Goal: Information Seeking & Learning: Learn about a topic

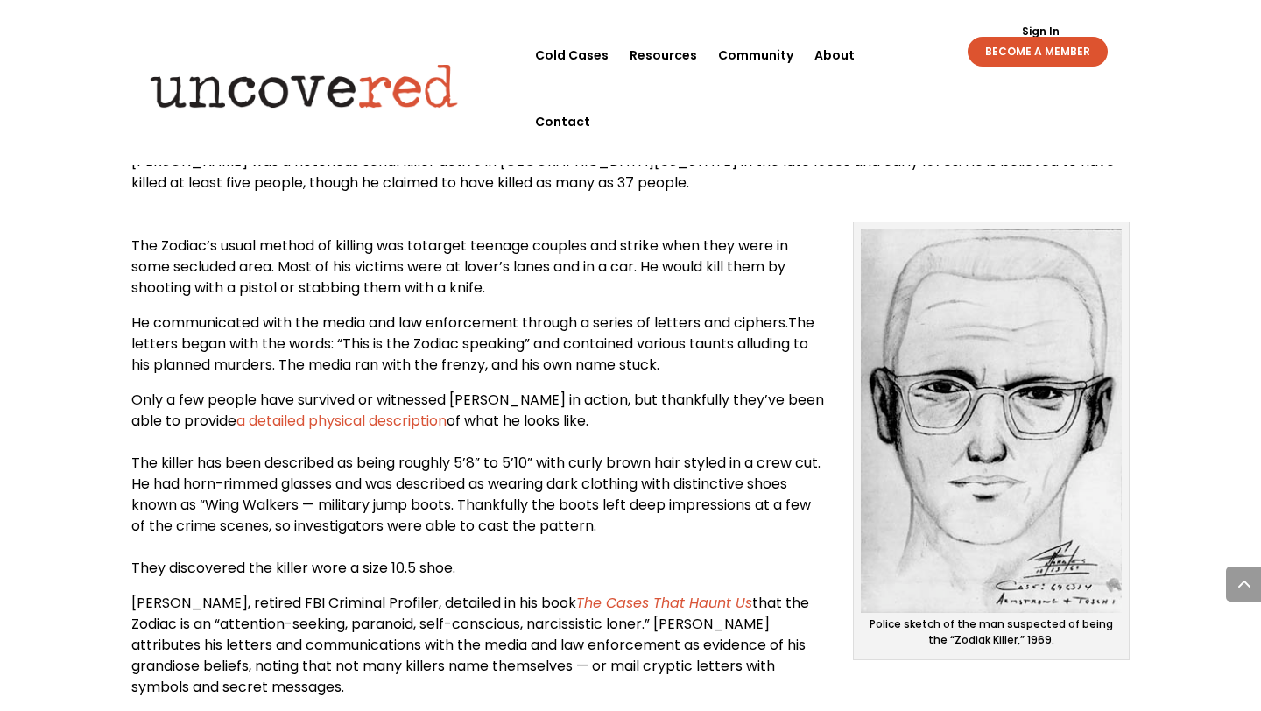
scroll to position [782, 0]
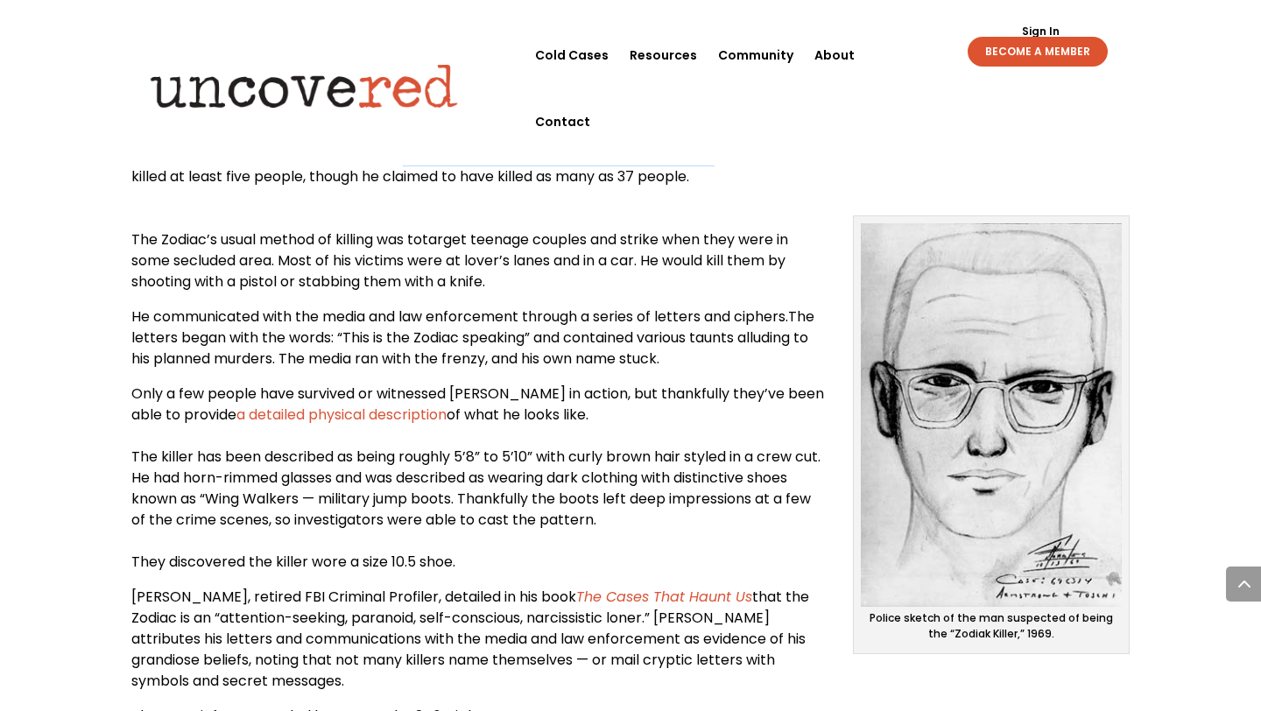
drag, startPoint x: 385, startPoint y: 156, endPoint x: 674, endPoint y: 160, distance: 288.2
click at [674, 160] on span "[PERSON_NAME] was a notorious serial killer active in [GEOGRAPHIC_DATA][US_STAT…" at bounding box center [623, 165] width 984 height 41
click at [672, 204] on p at bounding box center [630, 208] width 998 height 14
drag, startPoint x: 512, startPoint y: 159, endPoint x: 834, endPoint y: 166, distance: 321.5
click at [835, 166] on p "[PERSON_NAME] was a notorious serial killer active in [GEOGRAPHIC_DATA][US_STAT…" at bounding box center [630, 173] width 998 height 56
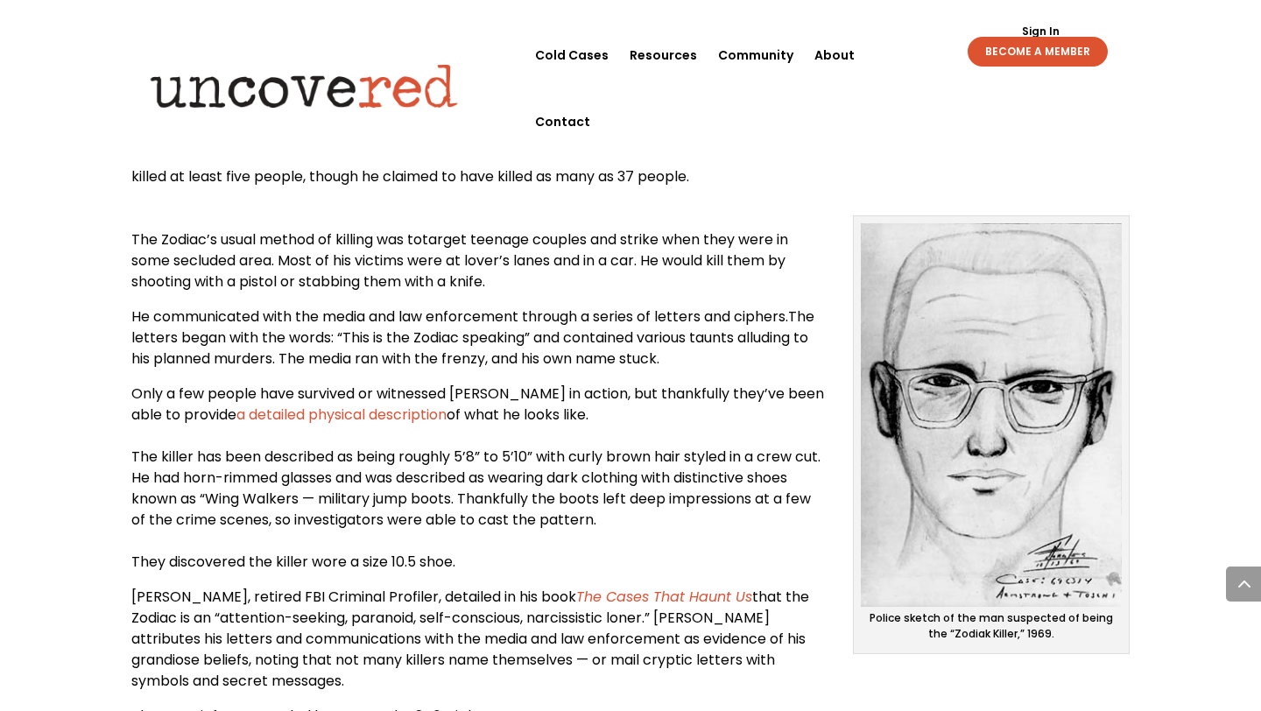
click at [557, 192] on p "[PERSON_NAME] was a notorious serial killer active in [GEOGRAPHIC_DATA][US_STAT…" at bounding box center [630, 173] width 998 height 56
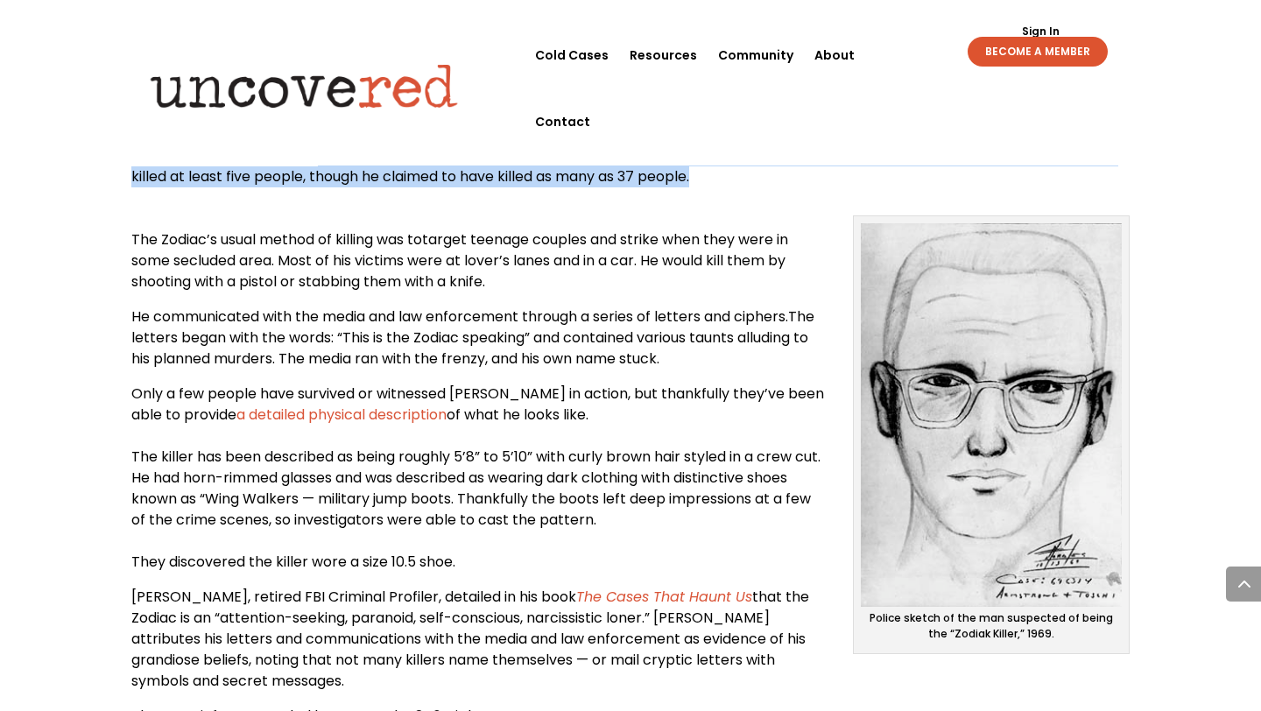
drag, startPoint x: 289, startPoint y: 156, endPoint x: 543, endPoint y: 206, distance: 258.9
click at [543, 206] on div "Who is [PERSON_NAME]? [PERSON_NAME] was a notorious serial killer active in [GE…" at bounding box center [630, 492] width 998 height 809
click at [543, 205] on p at bounding box center [630, 208] width 998 height 14
drag, startPoint x: 386, startPoint y: 166, endPoint x: 621, endPoint y: 209, distance: 238.8
click at [622, 211] on div "Who is [PERSON_NAME]? [PERSON_NAME] was a notorious serial killer active in [GE…" at bounding box center [630, 492] width 998 height 809
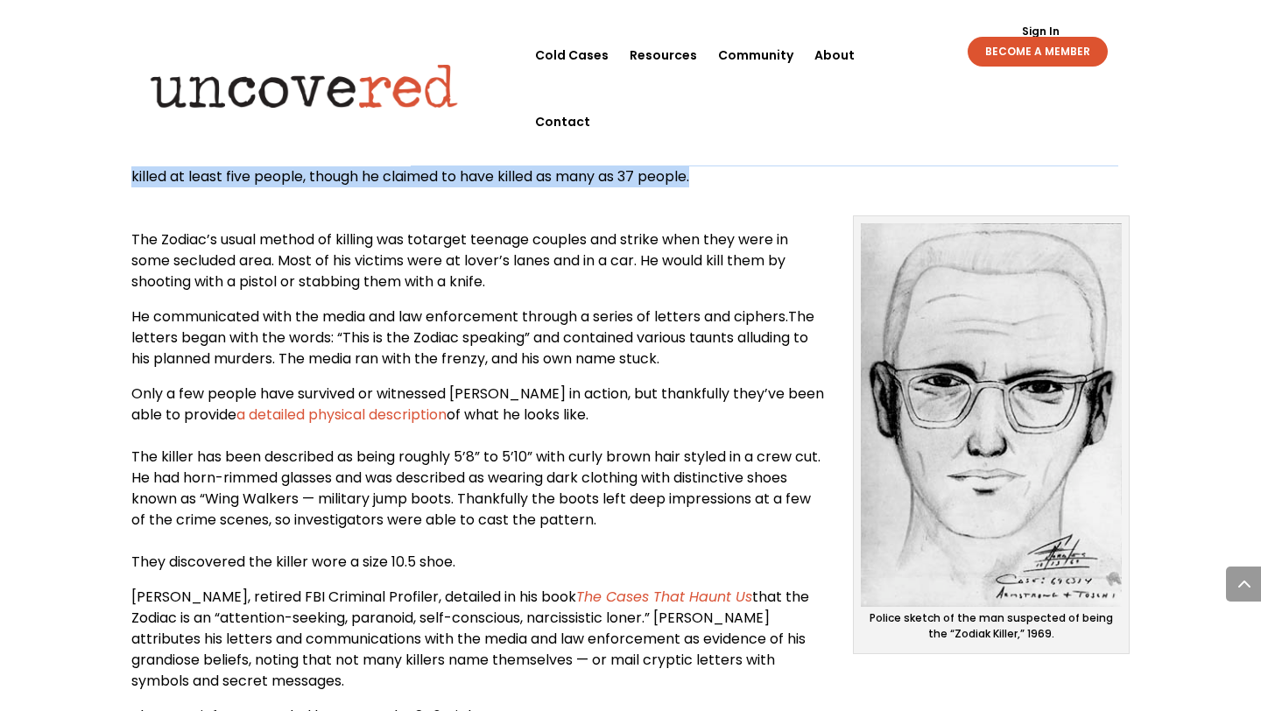
click at [621, 209] on p at bounding box center [630, 208] width 998 height 14
drag, startPoint x: 628, startPoint y: 189, endPoint x: 527, endPoint y: 161, distance: 104.5
click at [527, 161] on p "[PERSON_NAME] was a notorious serial killer active in [GEOGRAPHIC_DATA][US_STAT…" at bounding box center [630, 173] width 998 height 56
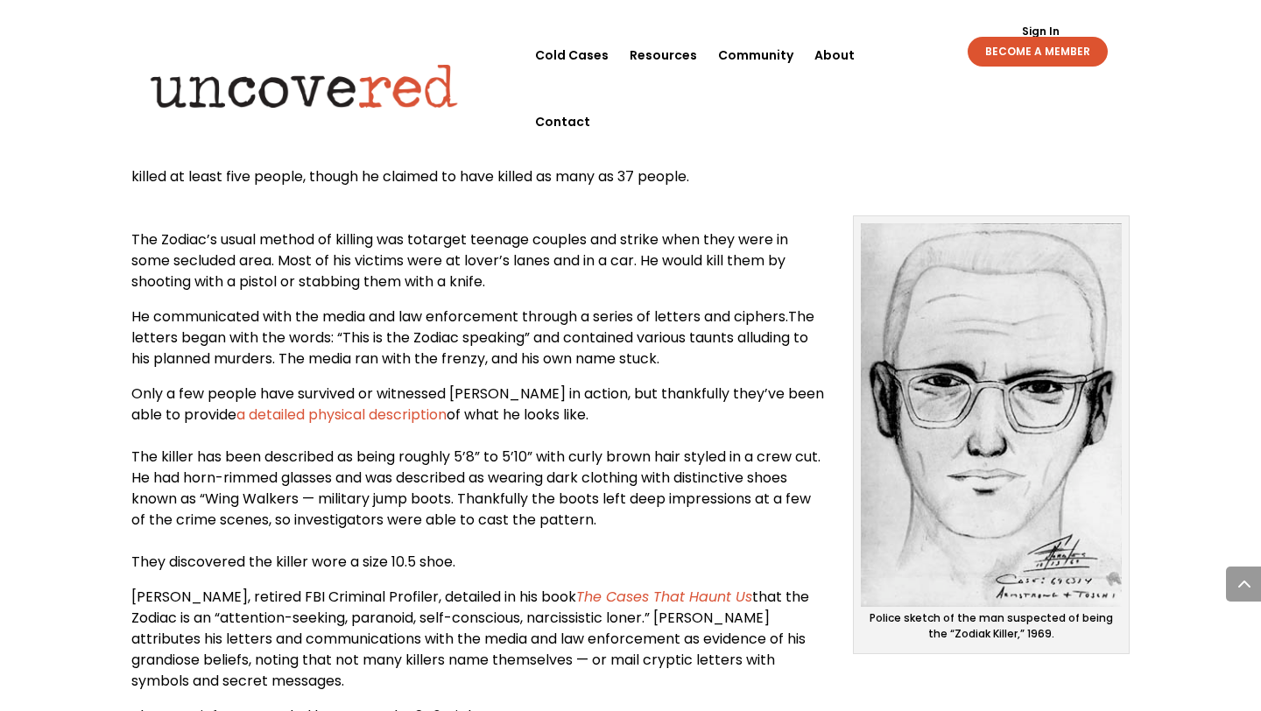
click at [537, 194] on p "[PERSON_NAME] was a notorious serial killer active in [GEOGRAPHIC_DATA][US_STAT…" at bounding box center [630, 173] width 998 height 56
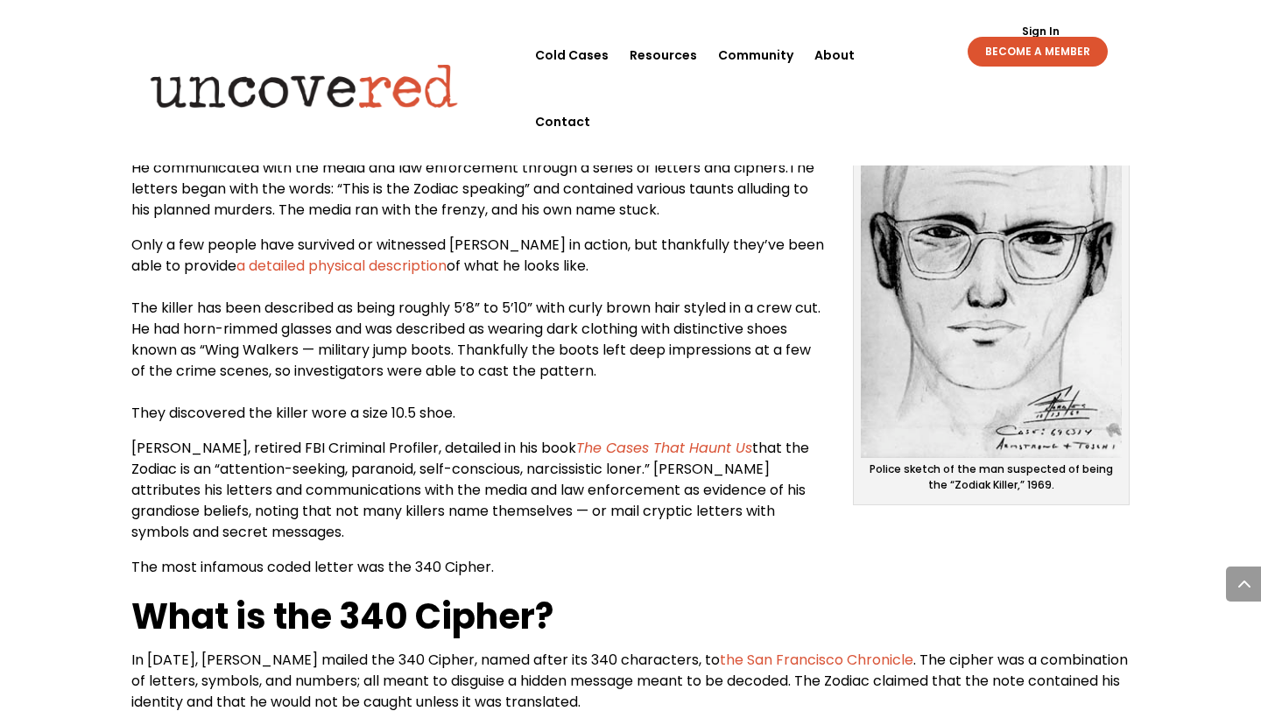
scroll to position [938, 0]
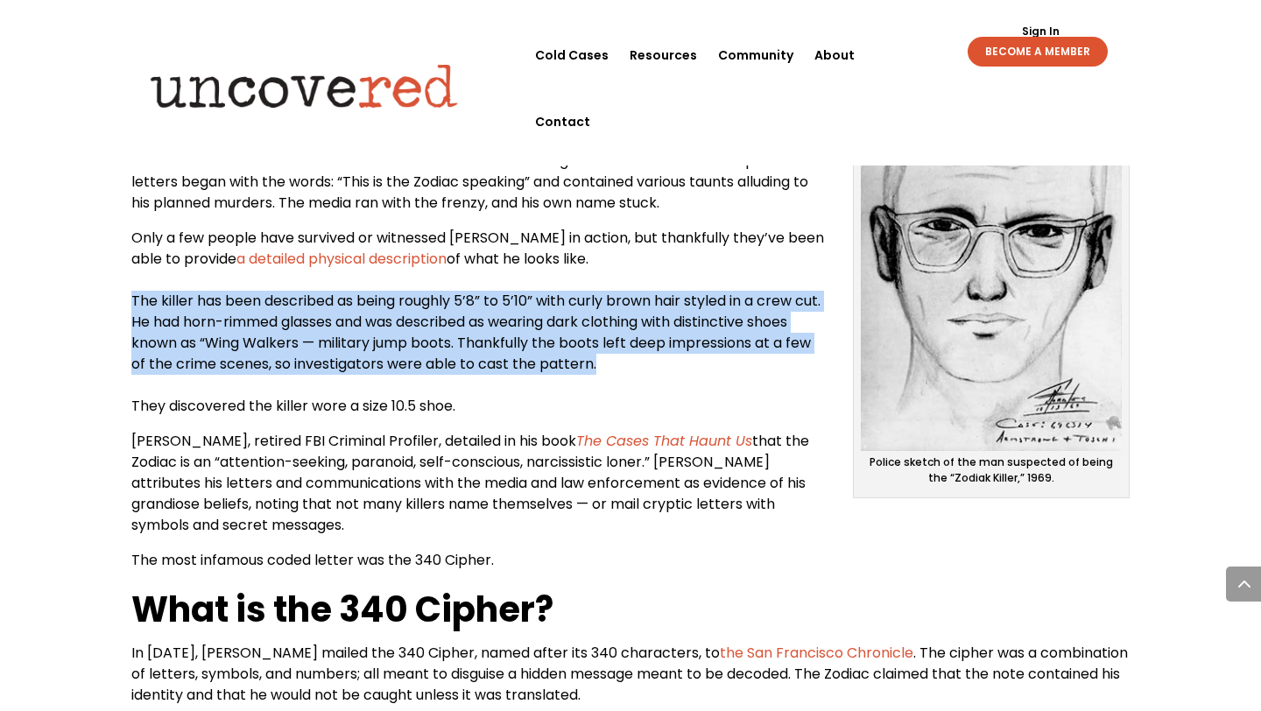
drag, startPoint x: 128, startPoint y: 299, endPoint x: 702, endPoint y: 359, distance: 577.7
copy span "The killer has been described as being roughly 5’8” to 5’10” with curly brown h…"
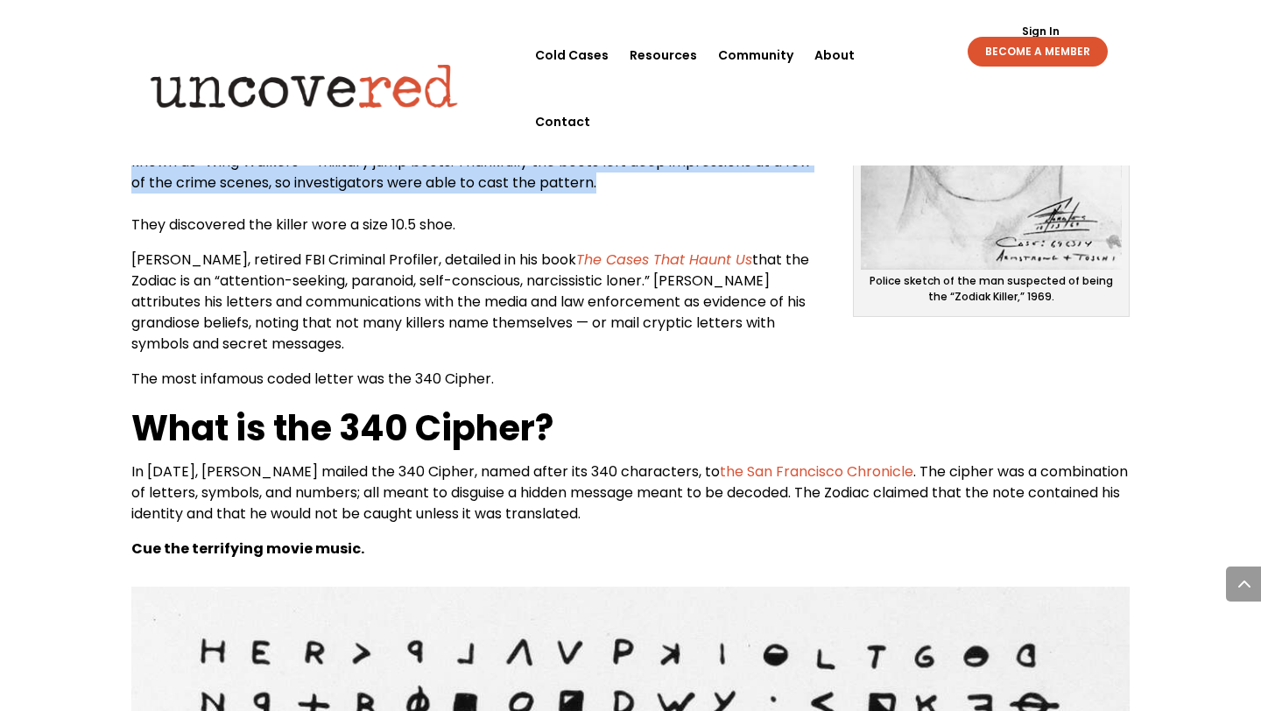
scroll to position [1126, 0]
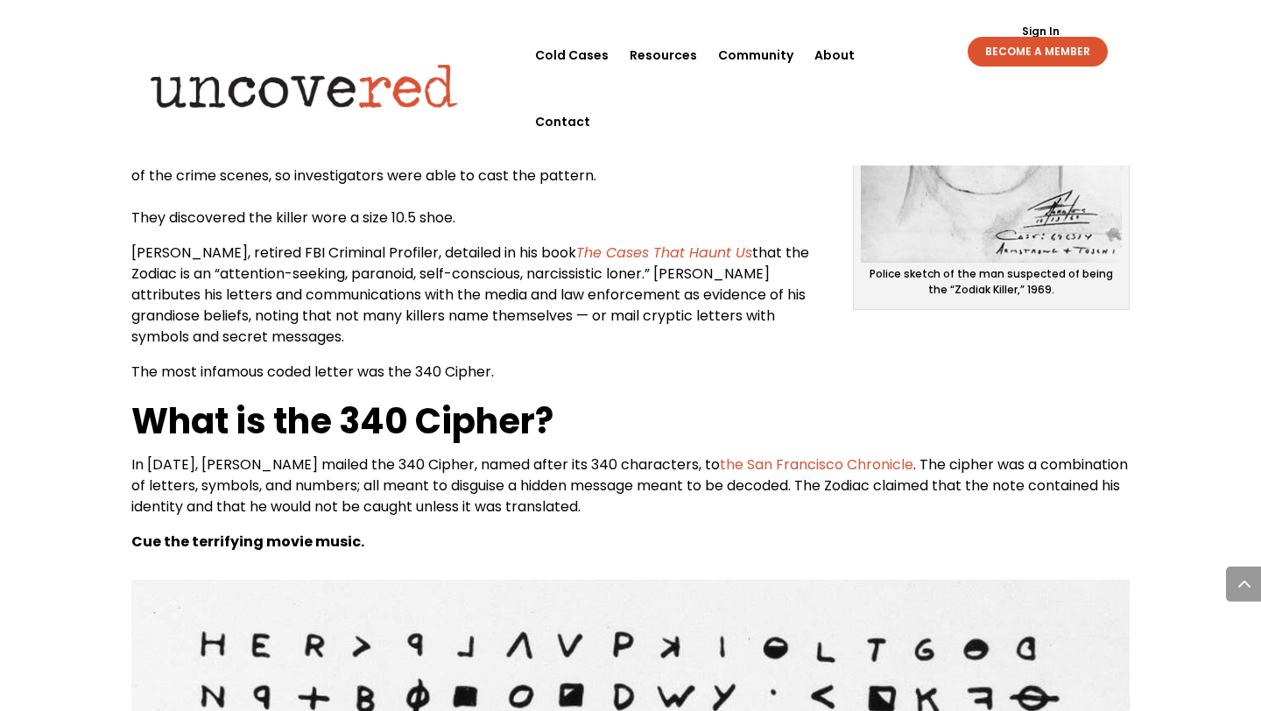
click at [488, 303] on span "that the Zodiac is an “attention-seeking, paranoid, self-conscious, narcissisti…" at bounding box center [470, 295] width 678 height 104
click at [517, 323] on span "that the Zodiac is an “attention-seeking, paranoid, self-conscious, narcissisti…" at bounding box center [470, 295] width 678 height 104
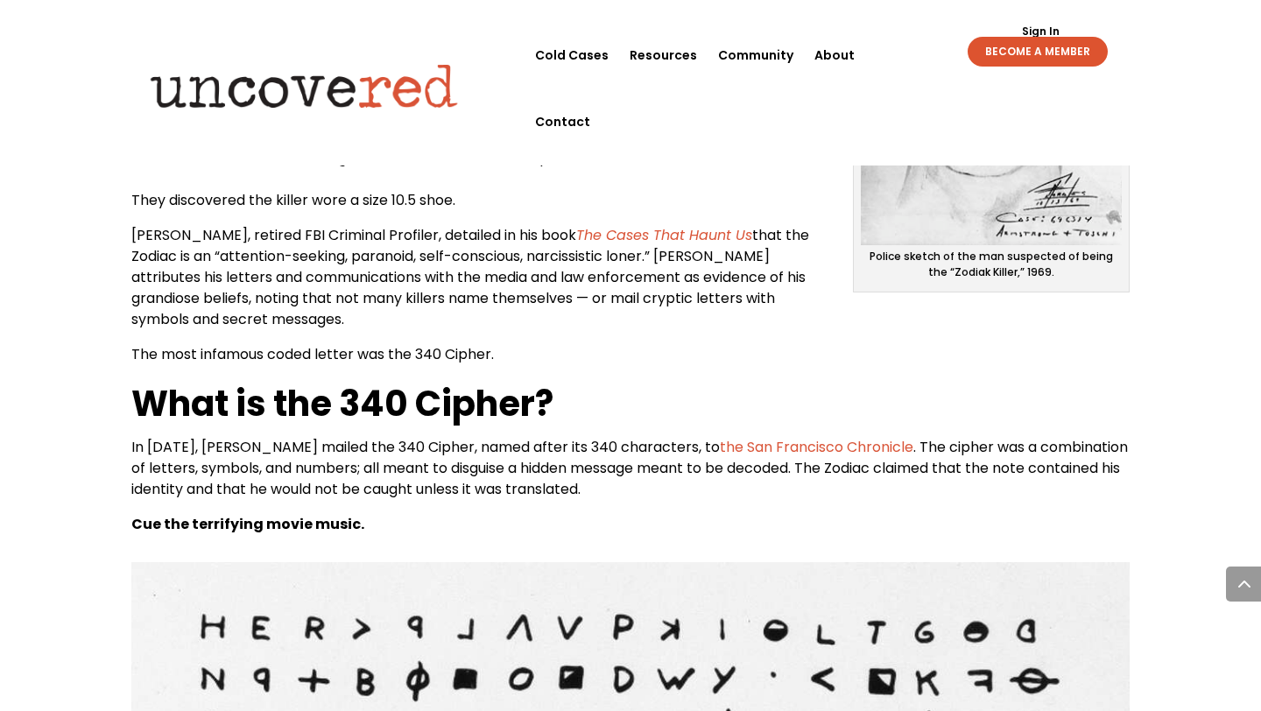
scroll to position [1159, 0]
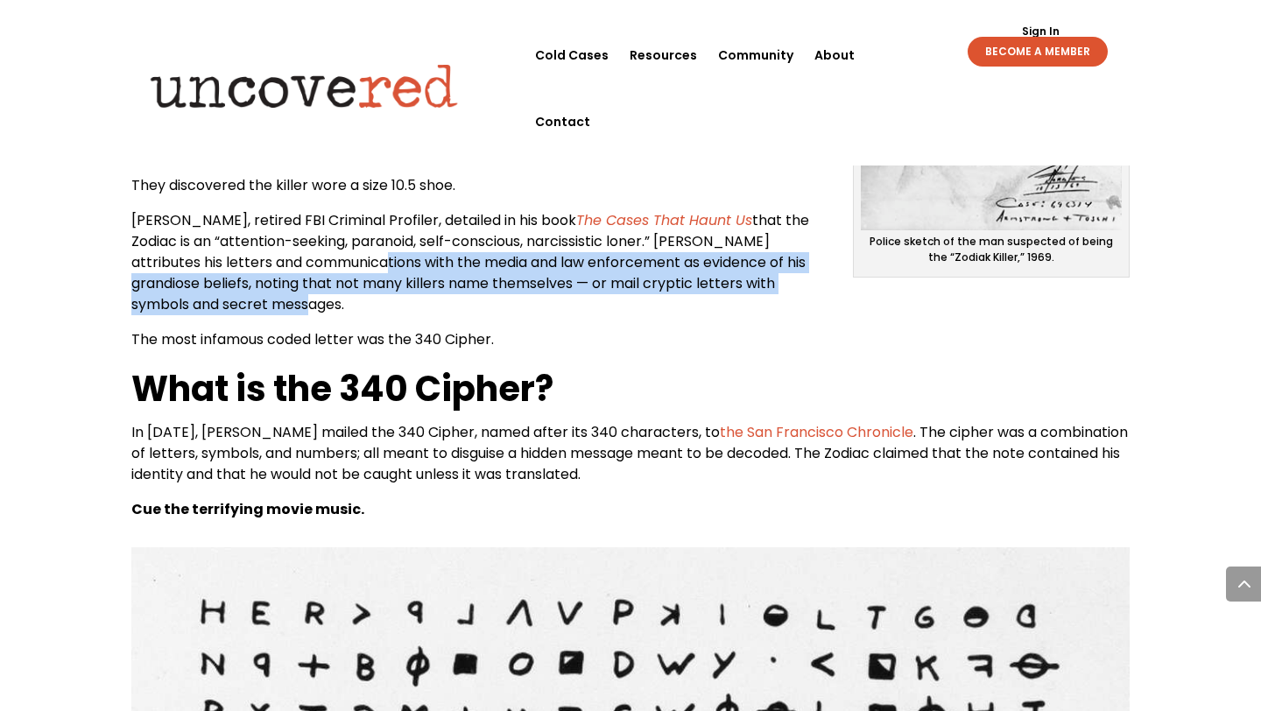
drag, startPoint x: 326, startPoint y: 254, endPoint x: 567, endPoint y: 300, distance: 245.3
click at [567, 300] on p "[PERSON_NAME], retired FBI Criminal Profiler, detailed in his book The Cases Th…" at bounding box center [630, 269] width 998 height 119
drag, startPoint x: 486, startPoint y: 258, endPoint x: 667, endPoint y: 272, distance: 181.8
click at [667, 273] on span "that the Zodiac is an “attention-seeking, paranoid, self-conscious, narcissisti…" at bounding box center [470, 262] width 678 height 104
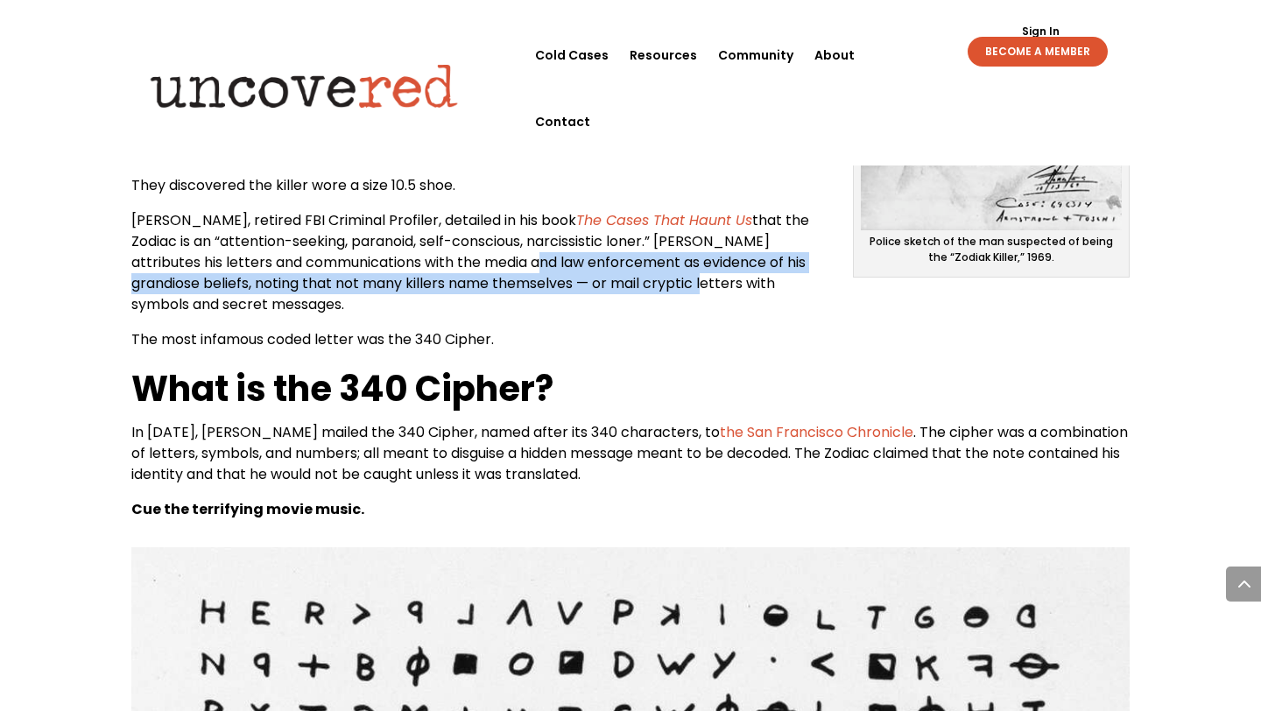
click at [667, 272] on span "that the Zodiac is an “attention-seeking, paranoid, self-conscious, narcissisti…" at bounding box center [470, 262] width 678 height 104
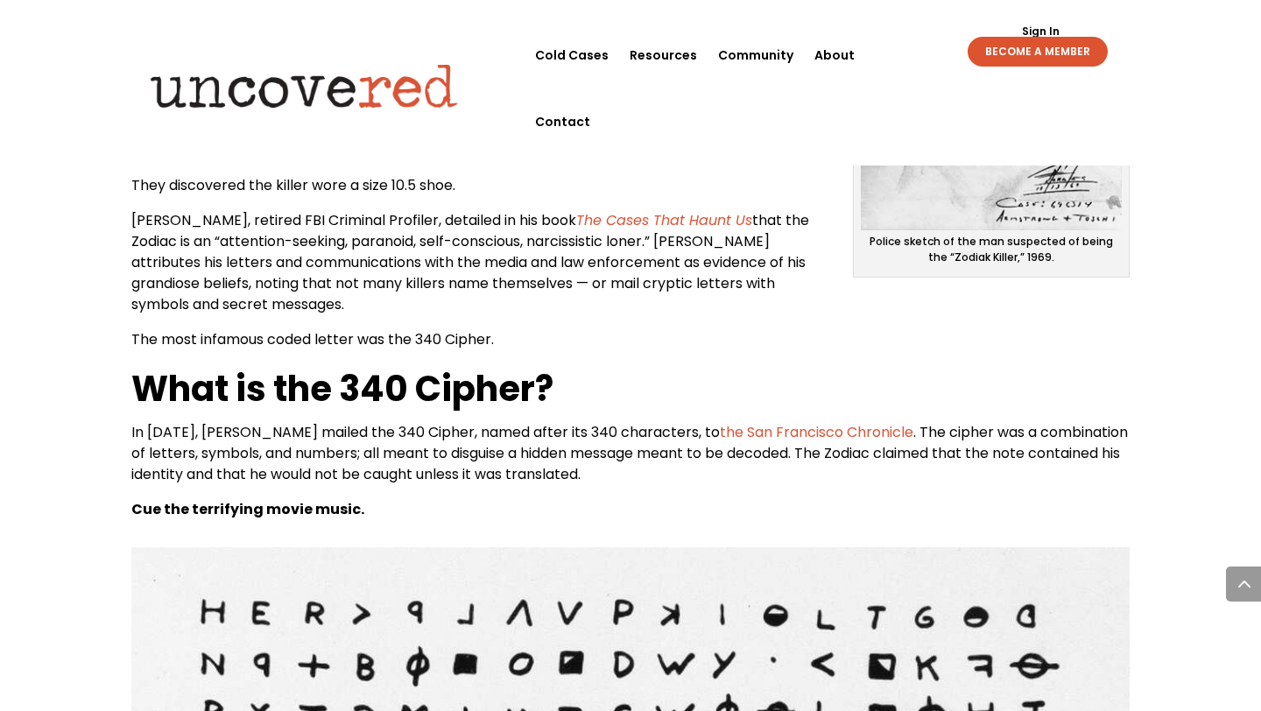
drag, startPoint x: 758, startPoint y: 292, endPoint x: 691, endPoint y: 243, distance: 82.9
click at [758, 291] on span "that the Zodiac is an “attention-seeking, paranoid, self-conscious, narcissisti…" at bounding box center [470, 262] width 678 height 104
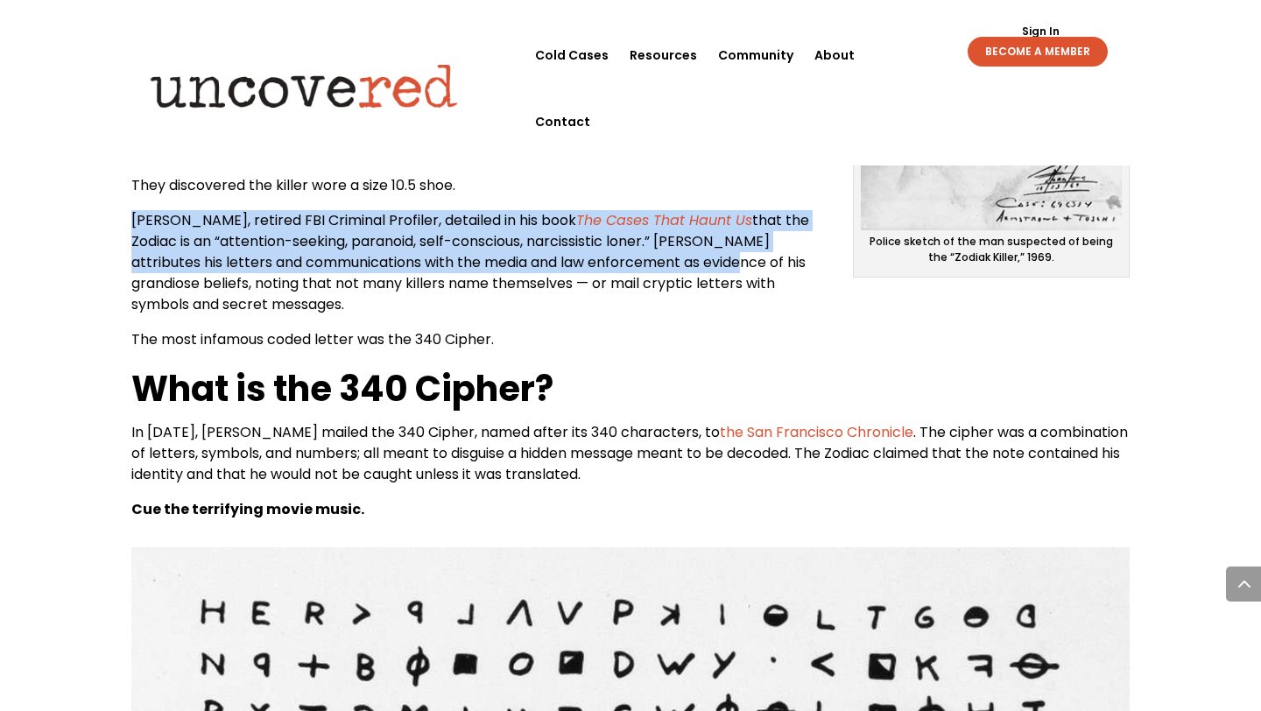
drag, startPoint x: 693, startPoint y: 272, endPoint x: 464, endPoint y: 188, distance: 243.6
click at [464, 188] on div "Who is [PERSON_NAME]? [PERSON_NAME] was a notorious serial killer active in [GE…" at bounding box center [630, 115] width 998 height 809
click at [525, 176] on p "Only a few people have survived or witnessed [PERSON_NAME] in action, but thank…" at bounding box center [630, 108] width 998 height 203
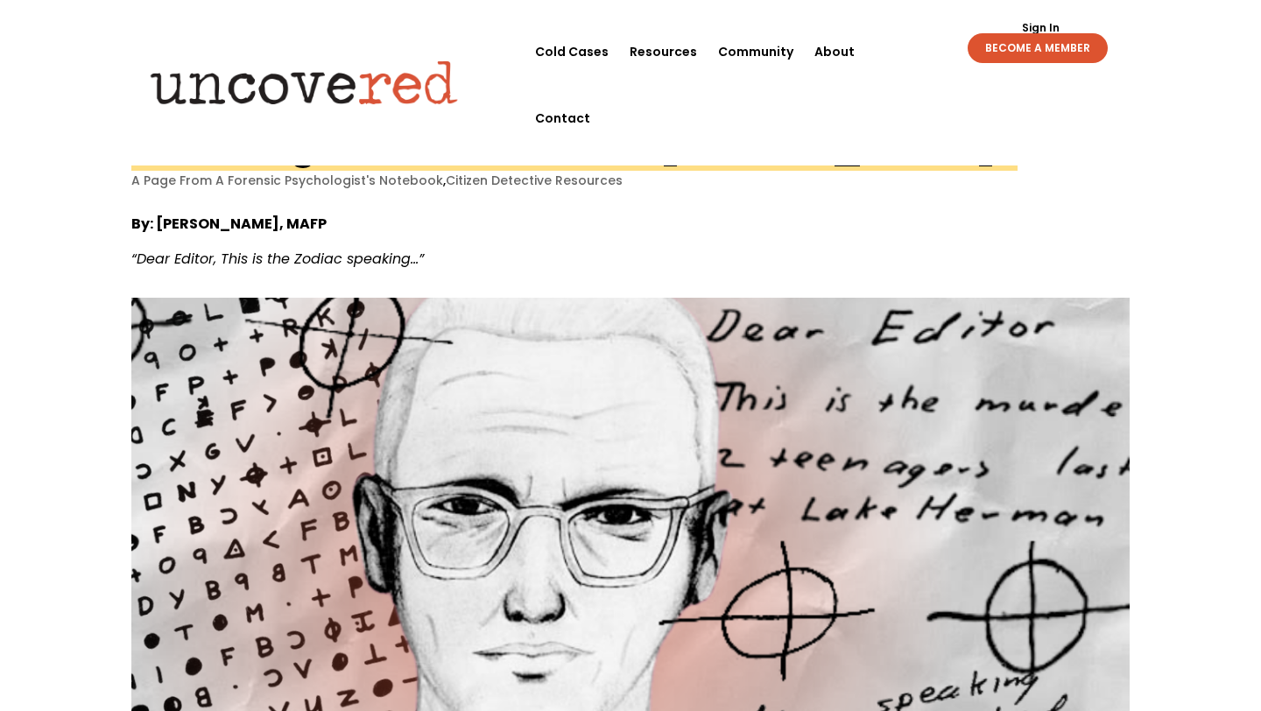
scroll to position [0, 0]
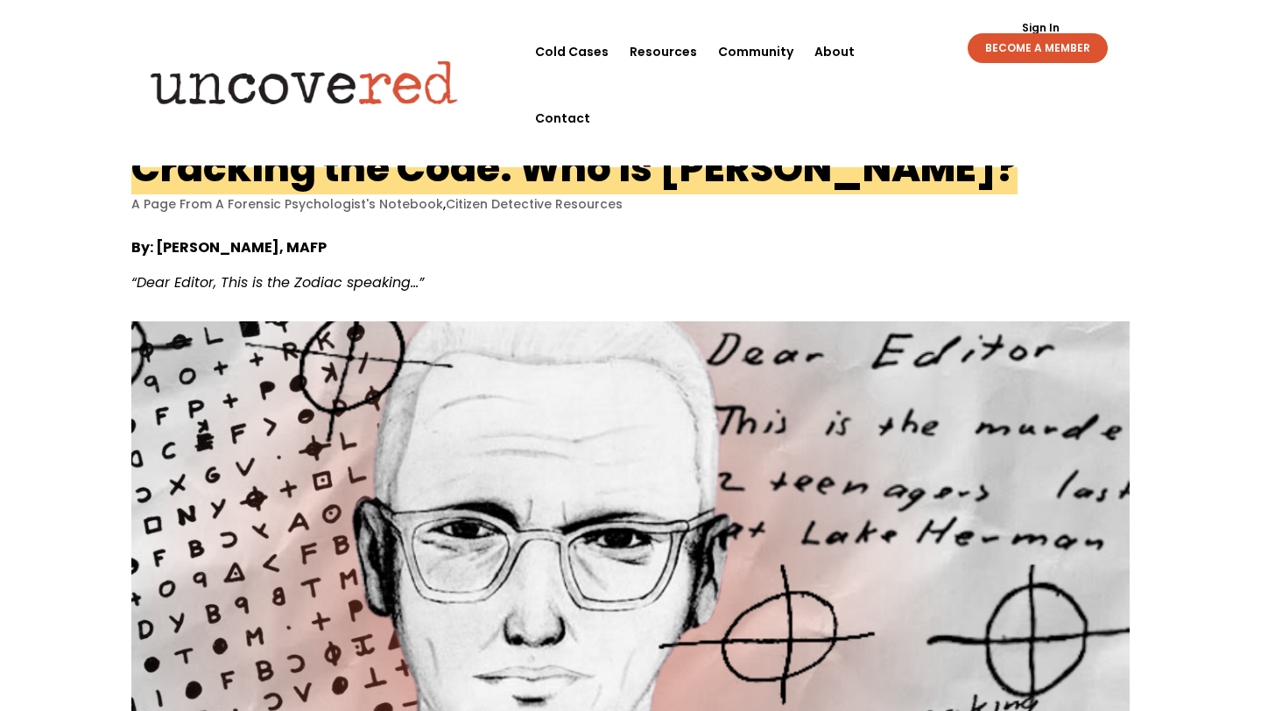
drag, startPoint x: 138, startPoint y: 167, endPoint x: 1041, endPoint y: 168, distance: 902.1
click at [1041, 168] on div "Cracking the Code: Who is [PERSON_NAME]? A Page From A Forensic Psychologist's …" at bounding box center [630, 180] width 998 height 65
copy h1 "Cracking the Code: Who is [PERSON_NAME]?"
drag, startPoint x: 274, startPoint y: 247, endPoint x: 159, endPoint y: 248, distance: 115.6
click at [159, 248] on strong "By: [PERSON_NAME], MAFP" at bounding box center [228, 247] width 195 height 20
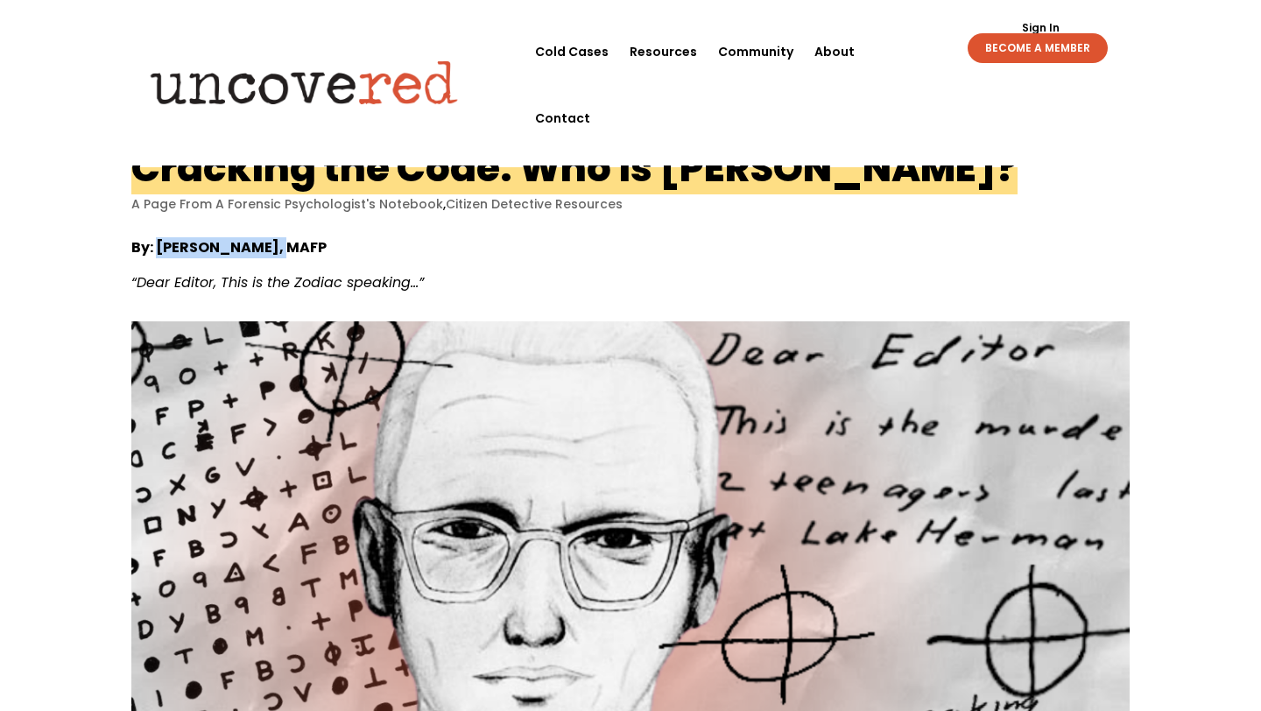
copy strong "[PERSON_NAME]"
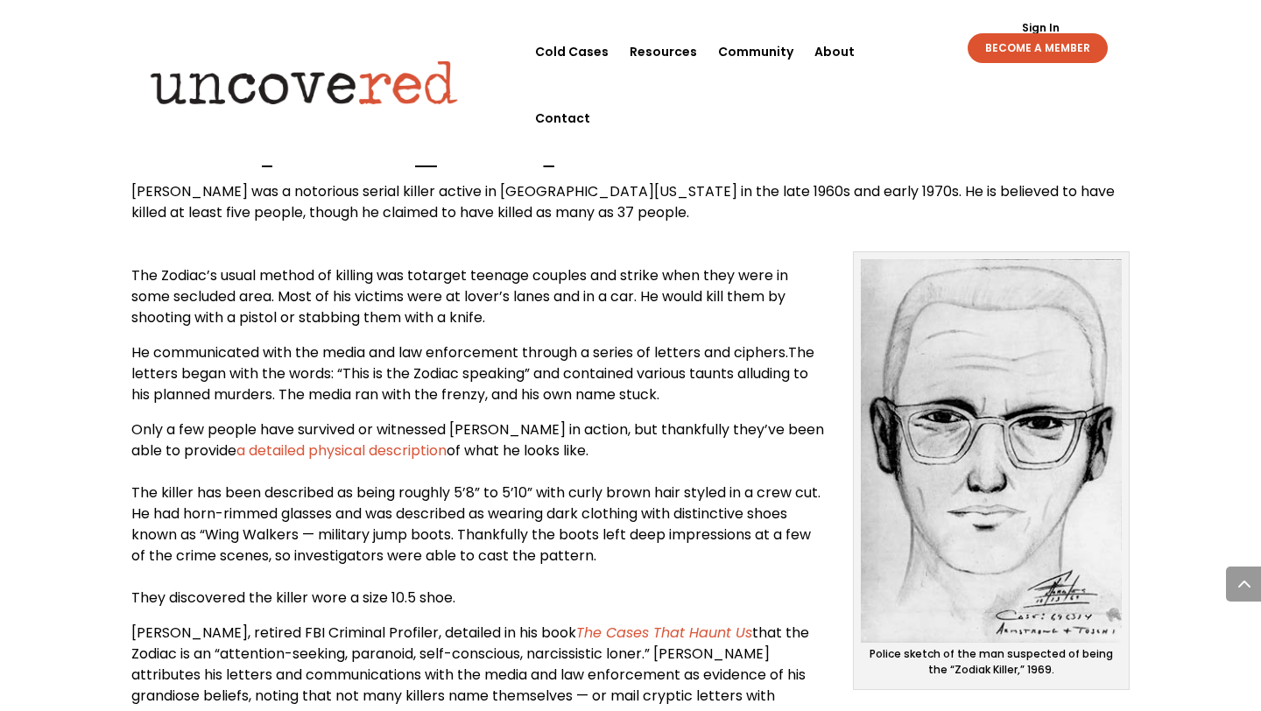
scroll to position [744, 0]
